Goal: Find specific page/section: Find specific page/section

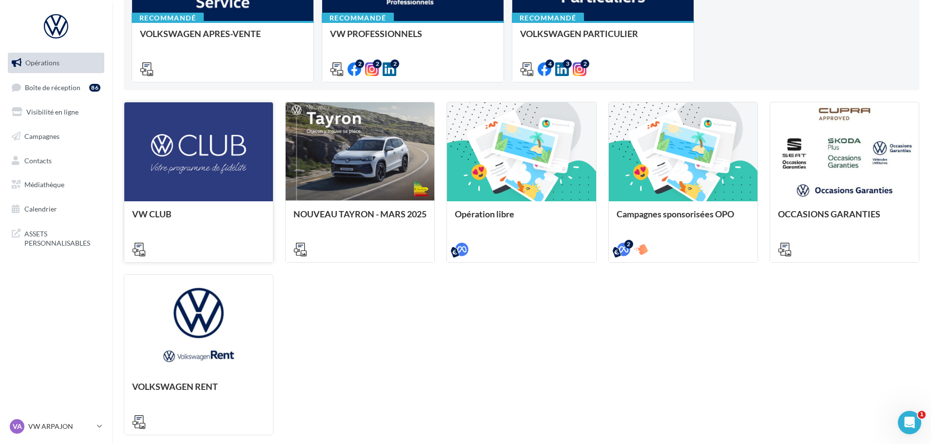
scroll to position [195, 0]
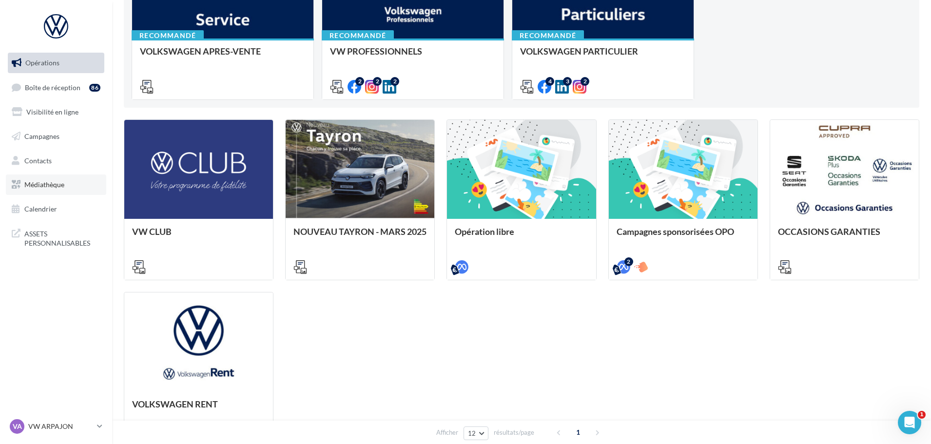
click at [74, 176] on link "Médiathèque" at bounding box center [56, 185] width 100 height 20
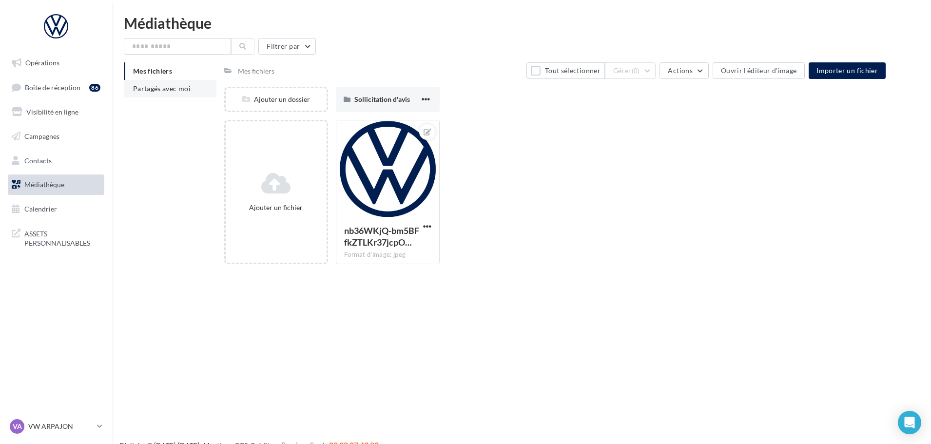
click at [158, 96] on li "Partagés avec moi" at bounding box center [170, 89] width 93 height 18
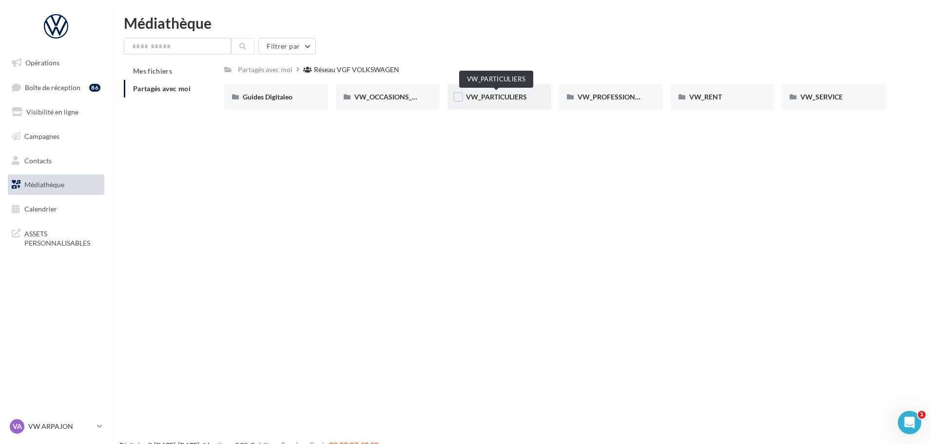
click at [488, 97] on span "VW_PARTICULIERS" at bounding box center [496, 97] width 61 height 8
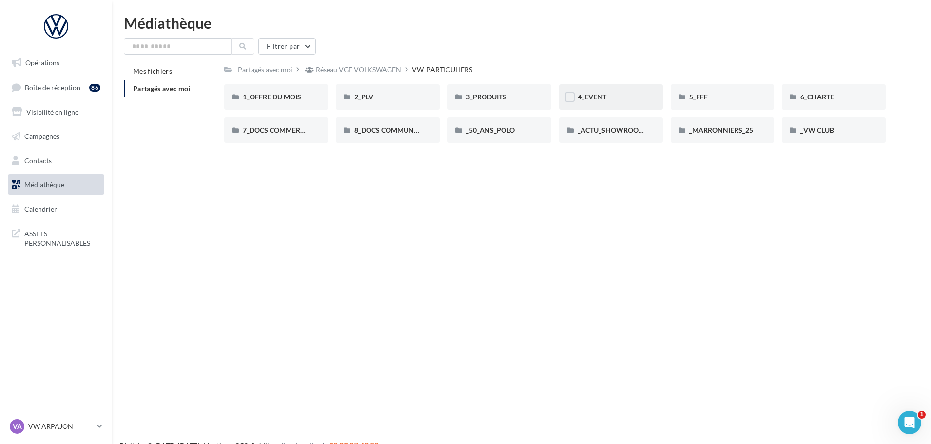
click at [608, 98] on div "4_EVENT" at bounding box center [611, 97] width 67 height 10
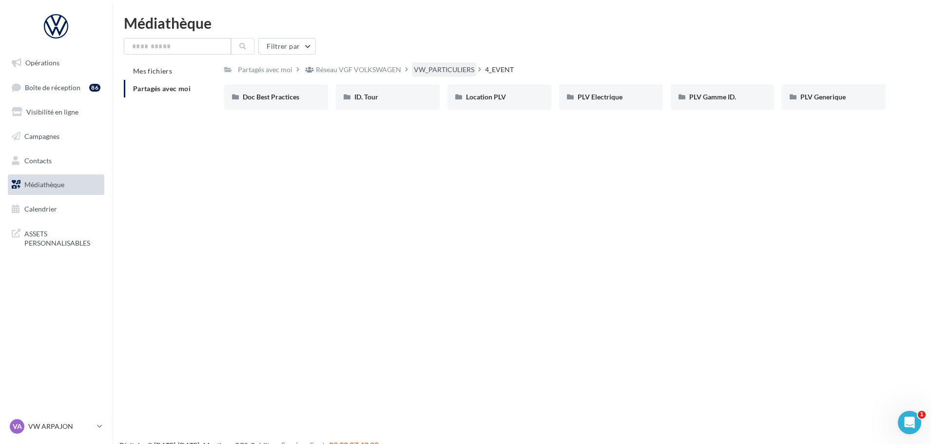
click at [437, 70] on div "VW_PARTICULIERS" at bounding box center [444, 70] width 60 height 10
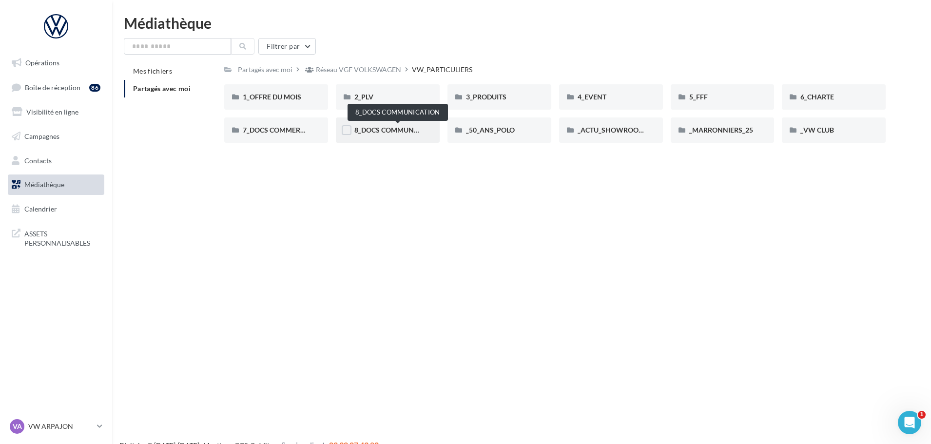
click at [378, 131] on span "8_DOCS COMMUNICATION" at bounding box center [397, 130] width 87 height 8
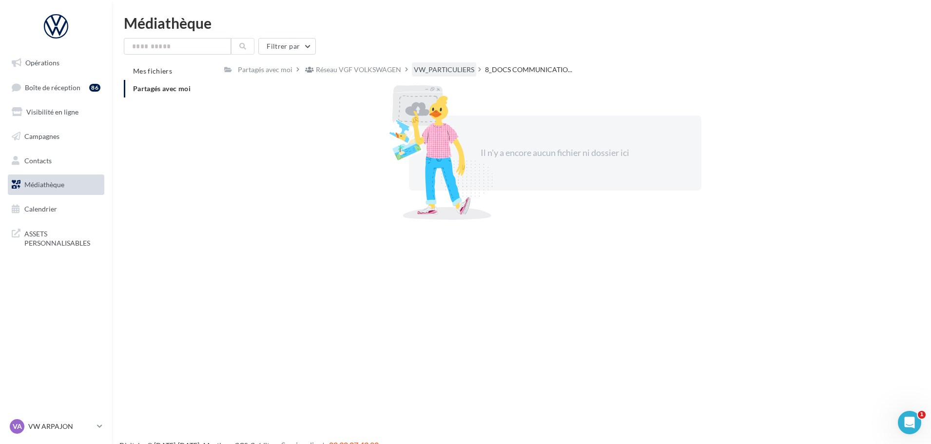
click at [451, 75] on div "VW_PARTICULIERS" at bounding box center [444, 69] width 64 height 14
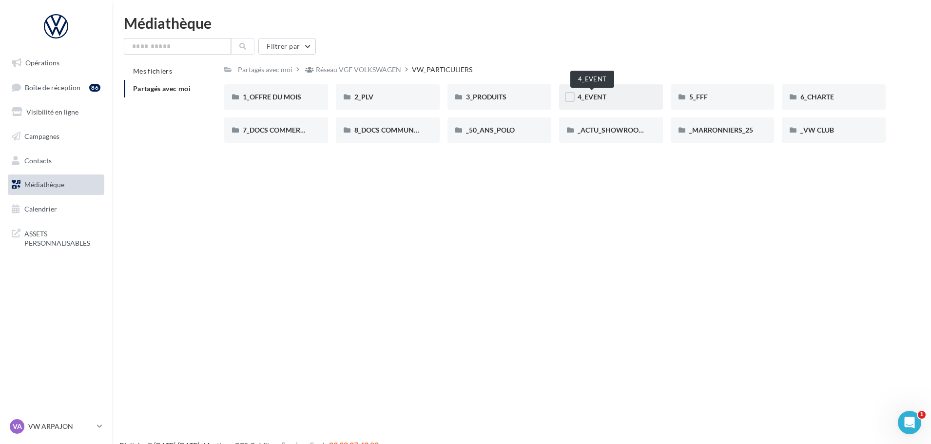
click at [599, 99] on span "4_EVENT" at bounding box center [592, 97] width 29 height 8
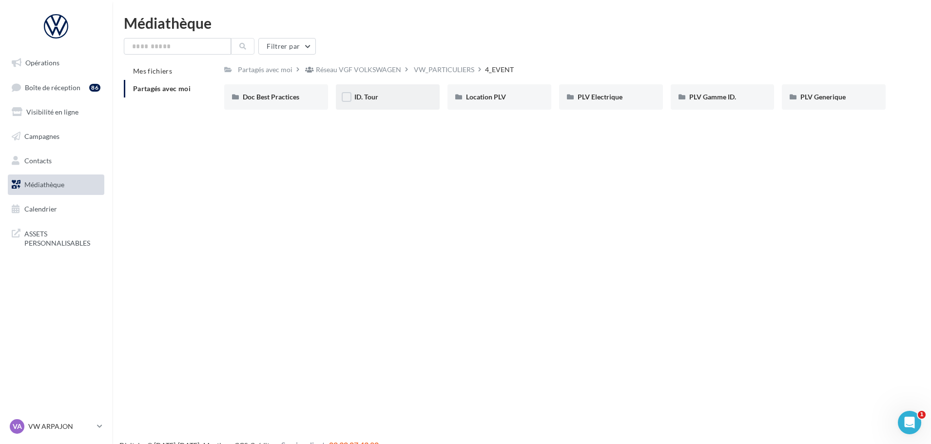
click at [371, 98] on span "ID. Tour" at bounding box center [366, 97] width 24 height 8
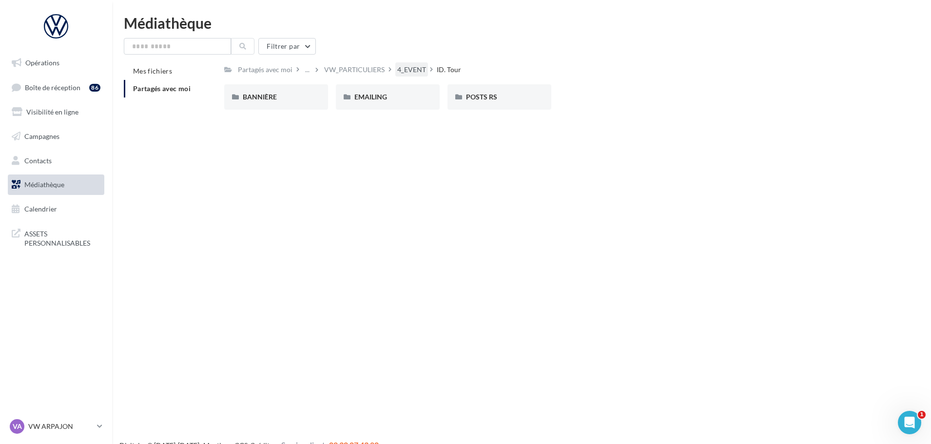
click at [412, 70] on div "4_EVENT" at bounding box center [411, 70] width 29 height 10
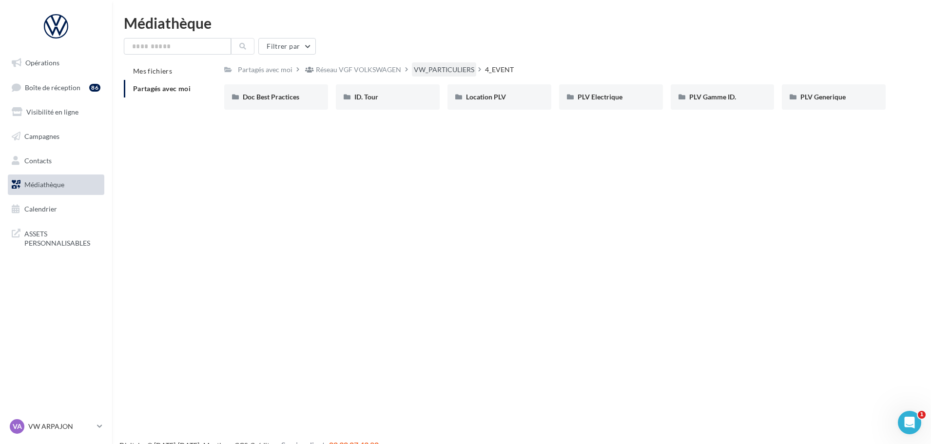
click at [416, 70] on div "VW_PARTICULIERS" at bounding box center [444, 70] width 60 height 10
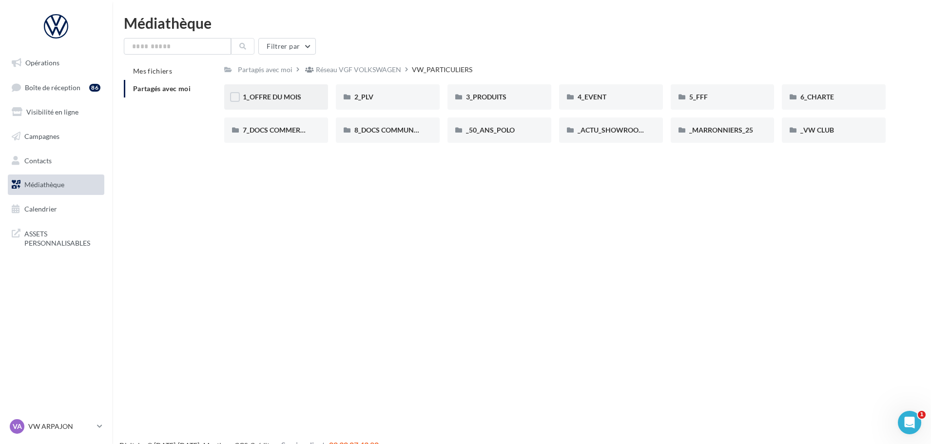
click at [290, 98] on span "1_OFFRE DU MOIS" at bounding box center [272, 97] width 59 height 8
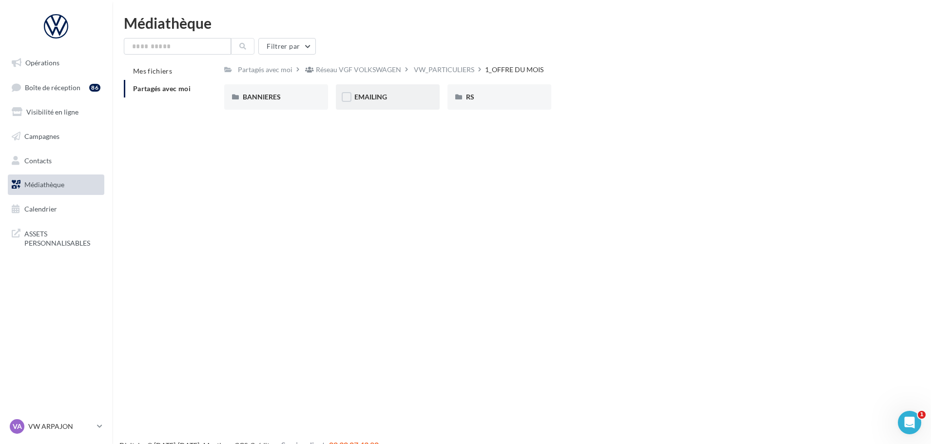
click at [386, 103] on div "EMAILING" at bounding box center [388, 96] width 104 height 25
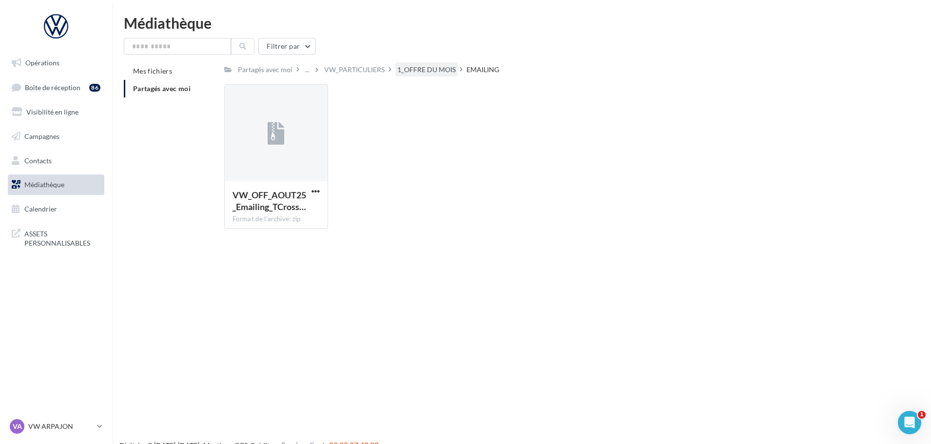
click at [413, 67] on div "1_OFFRE DU MOIS" at bounding box center [426, 70] width 59 height 10
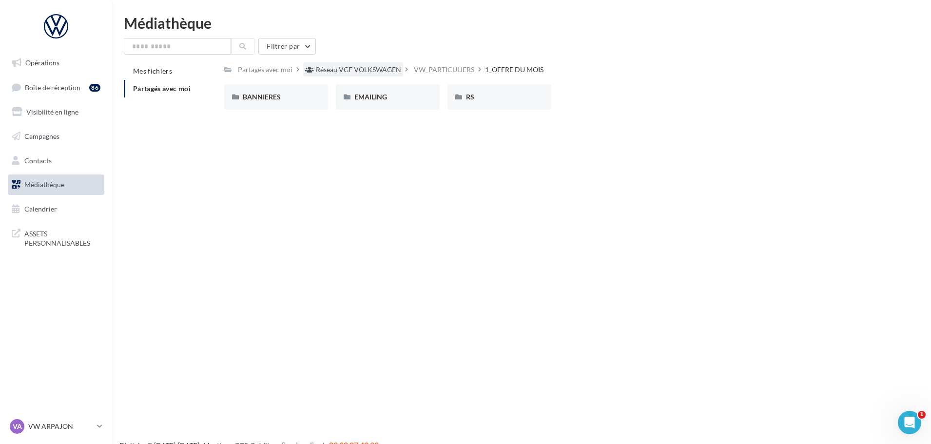
click at [371, 70] on div "Réseau VGF VOLKSWAGEN" at bounding box center [358, 70] width 85 height 10
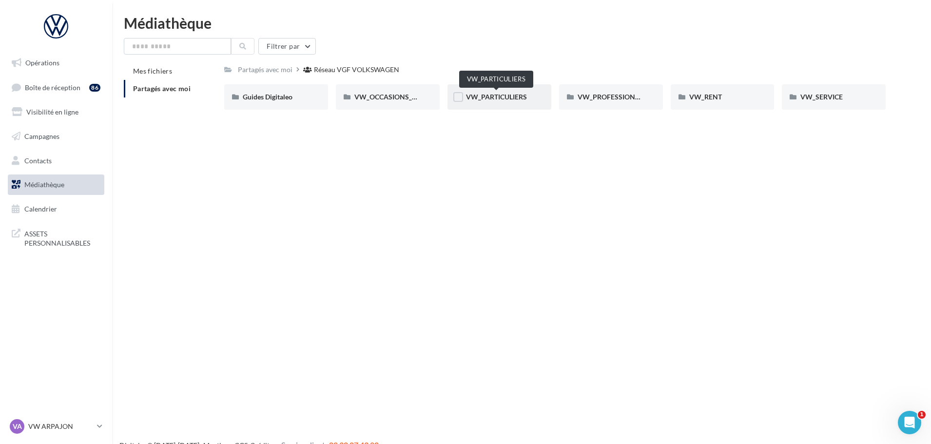
click at [505, 99] on span "VW_PARTICULIERS" at bounding box center [496, 97] width 61 height 8
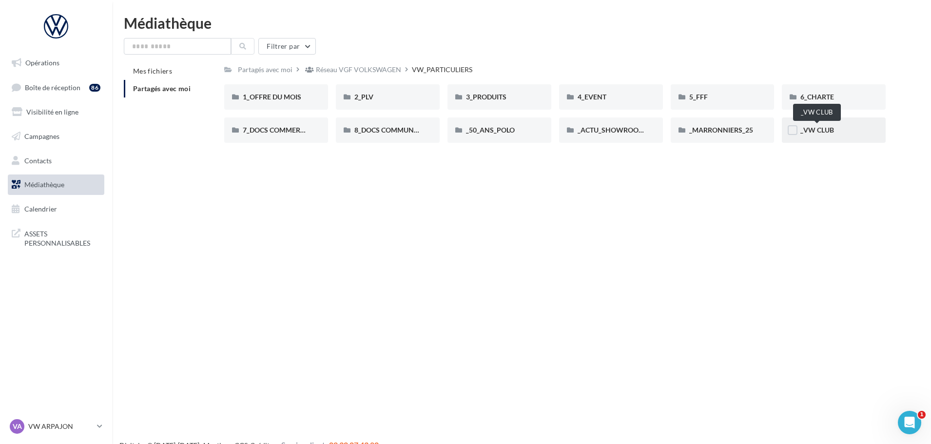
click at [820, 131] on span "_VW CLUB" at bounding box center [818, 130] width 34 height 8
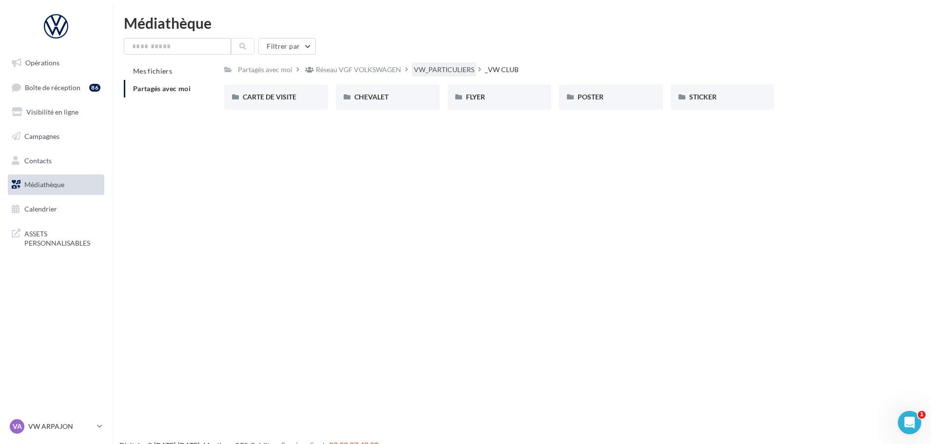
click at [433, 77] on div "VW_PARTICULIERS" at bounding box center [444, 69] width 64 height 14
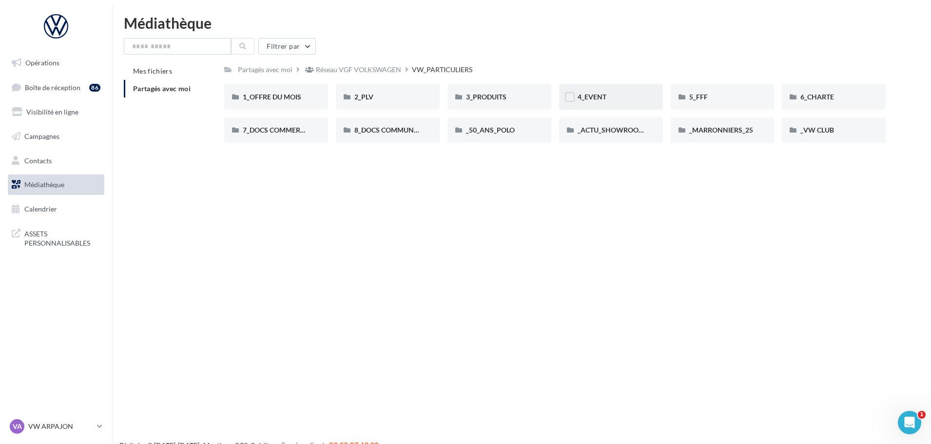
click at [589, 92] on div "4_EVENT" at bounding box center [611, 96] width 104 height 25
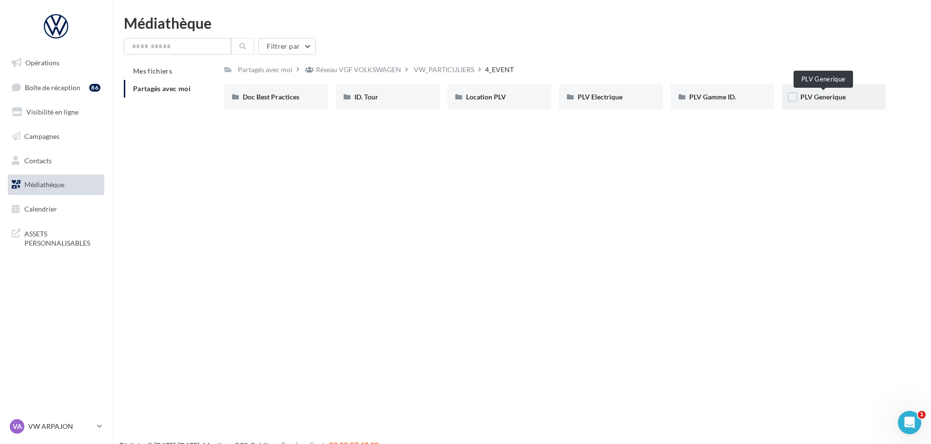
click at [808, 97] on span "PLV Generique" at bounding box center [823, 97] width 45 height 8
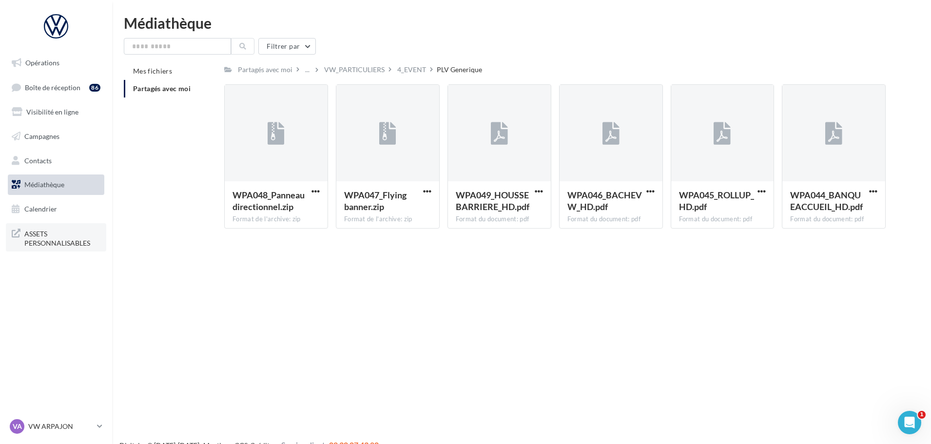
click at [54, 246] on span "ASSETS PERSONNALISABLES" at bounding box center [62, 237] width 76 height 21
